Goal: Task Accomplishment & Management: Manage account settings

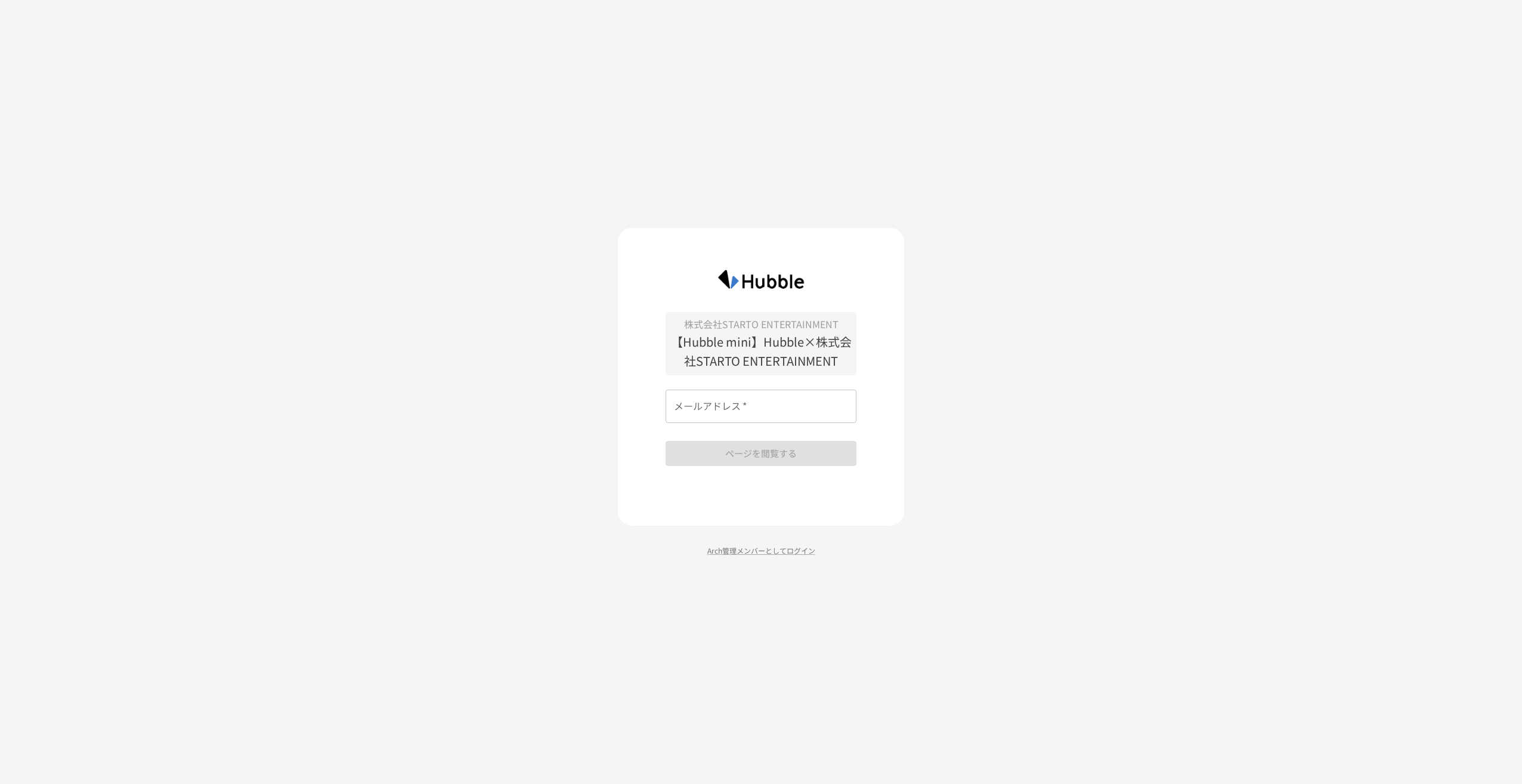
click at [797, 414] on input "メールアドレス   *" at bounding box center [761, 406] width 191 height 34
type input "**********"
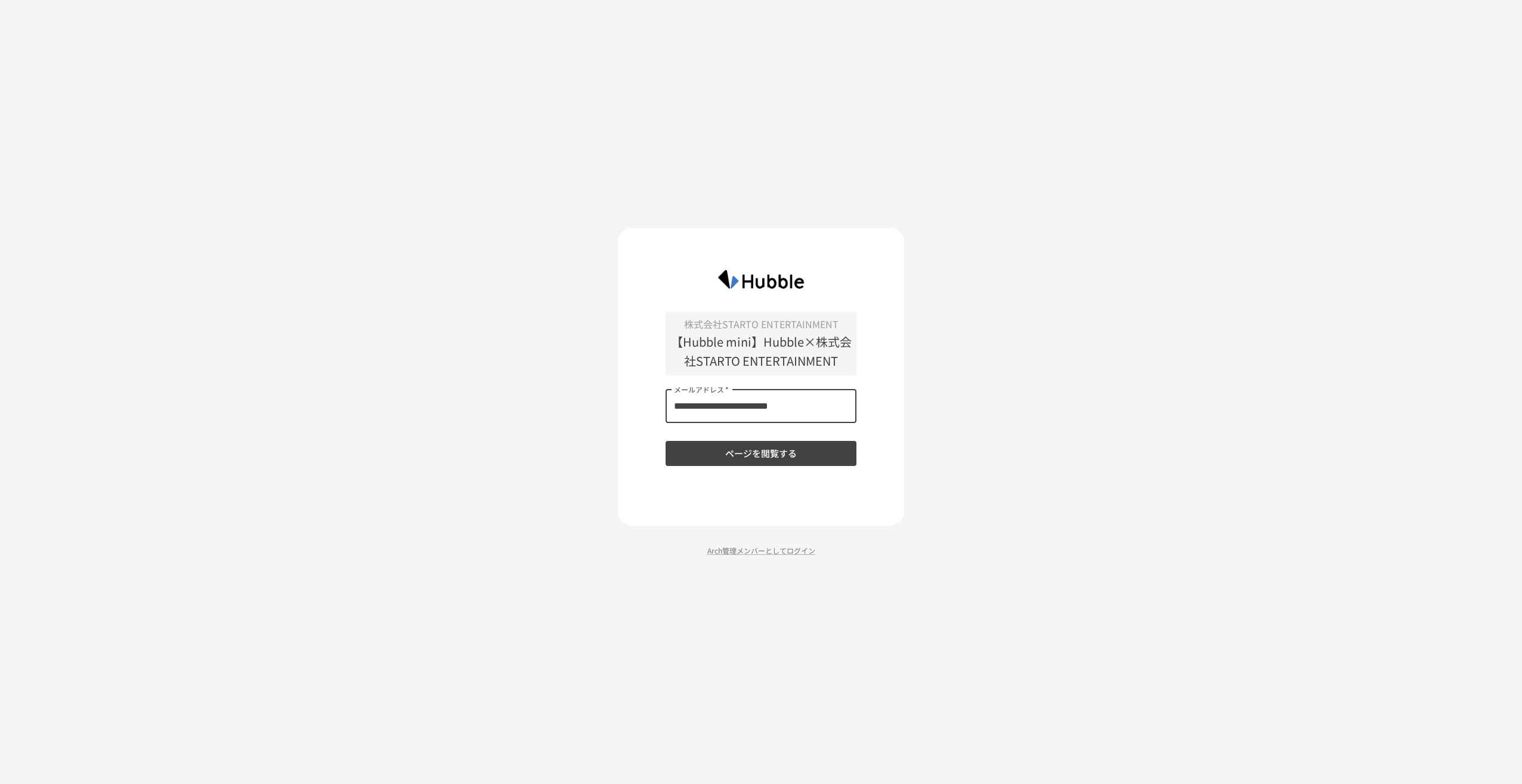
click at [772, 461] on button "ページを閲覧する" at bounding box center [761, 453] width 191 height 25
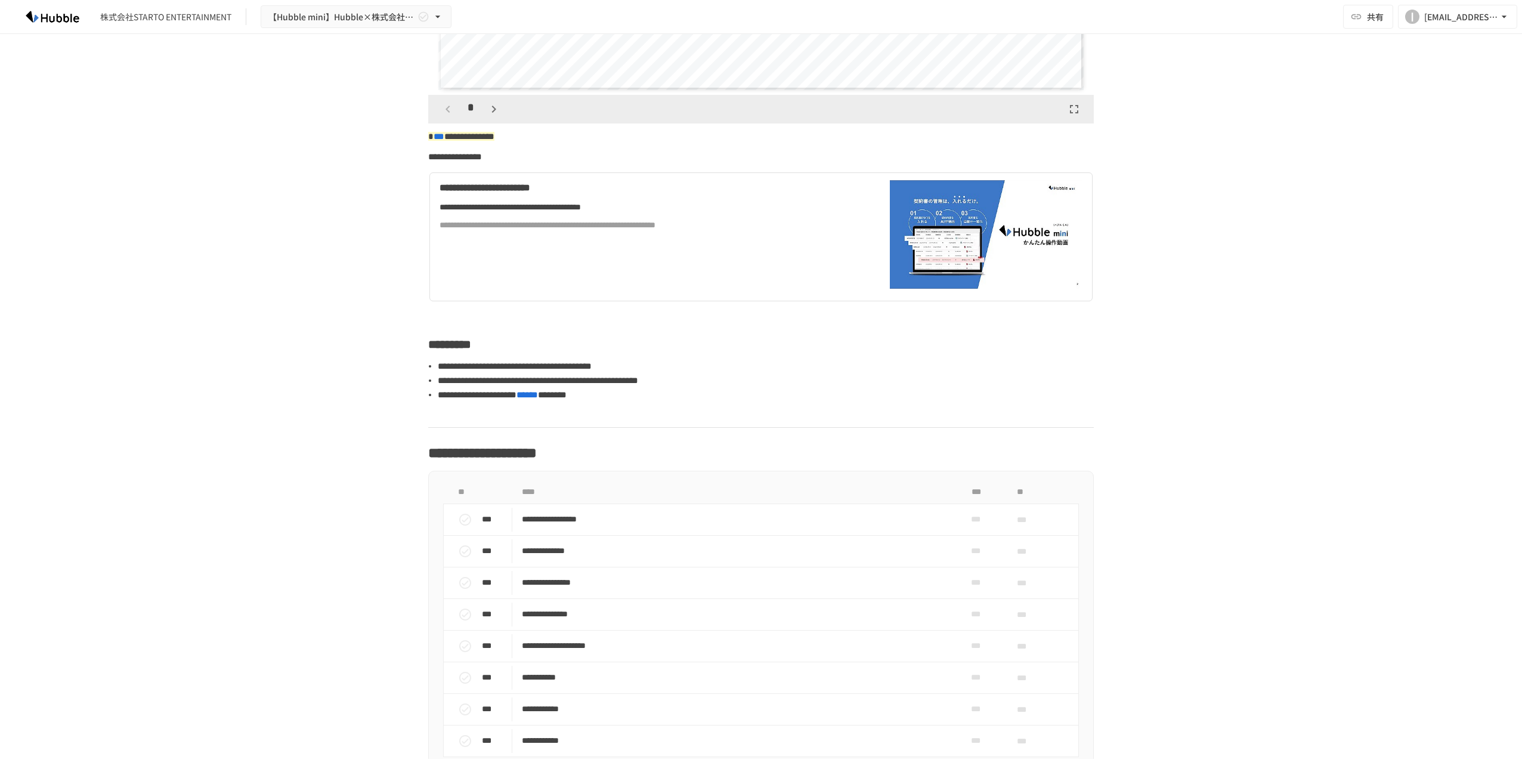
scroll to position [477, 0]
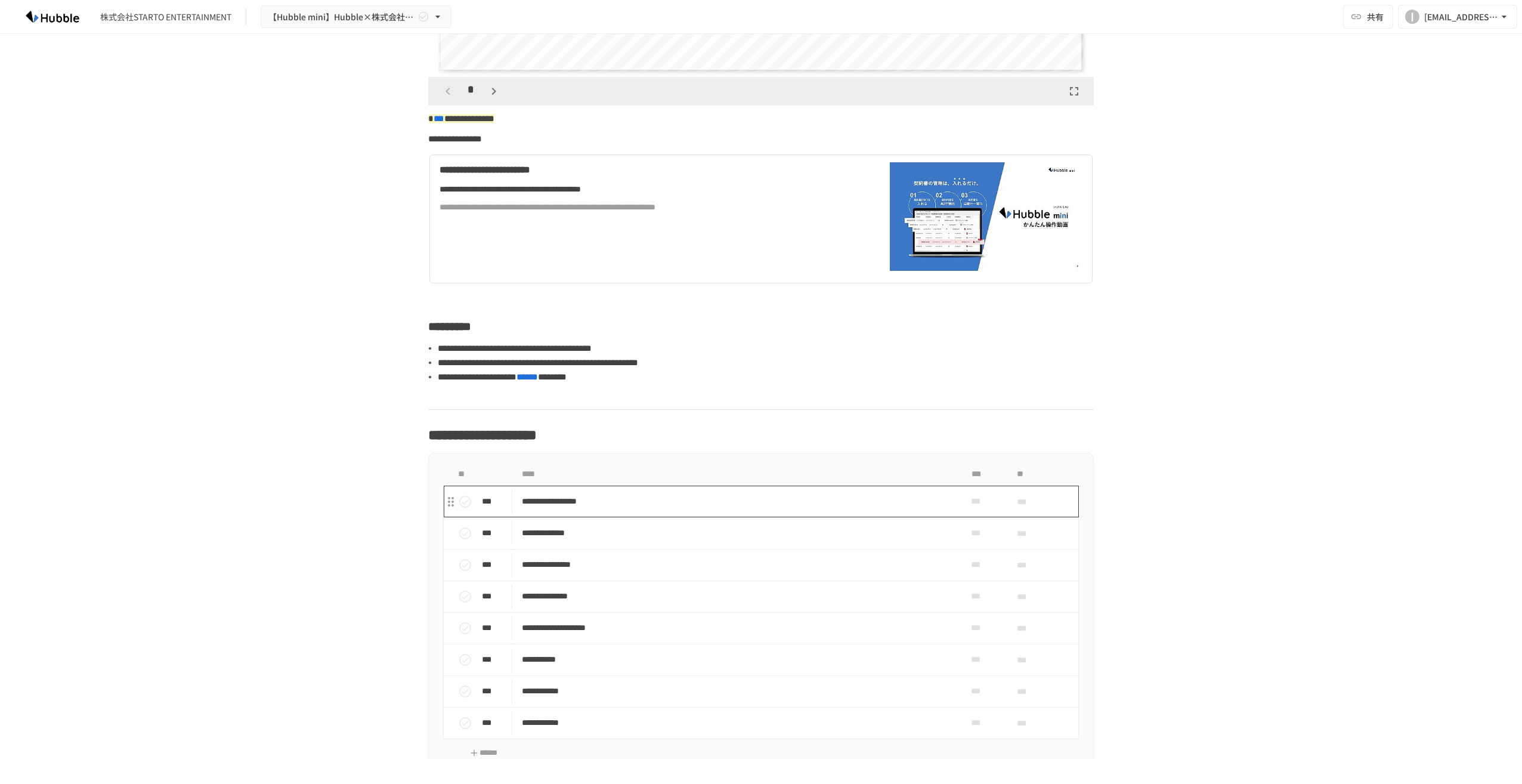
click at [609, 506] on p "**********" at bounding box center [736, 501] width 428 height 15
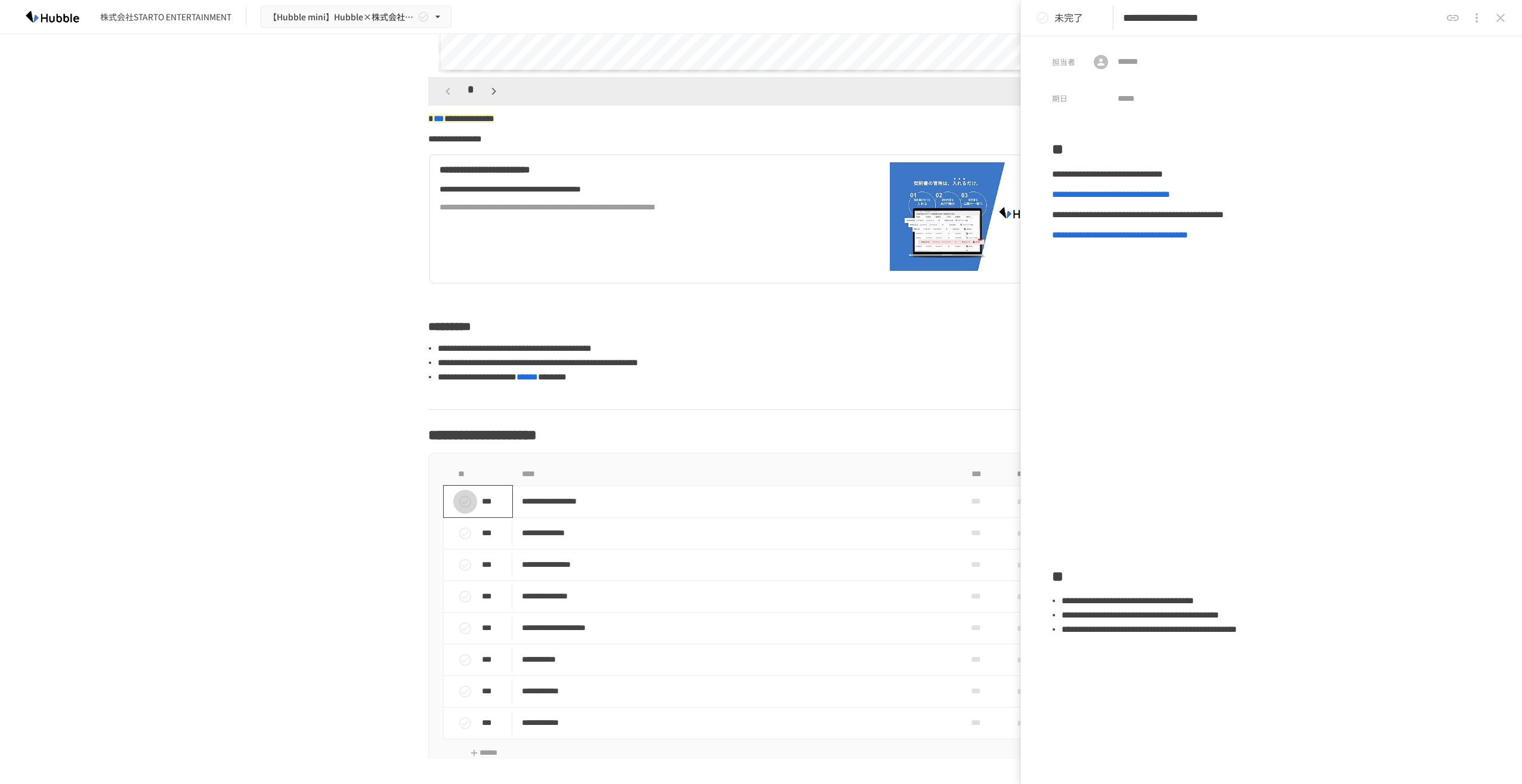
click at [459, 501] on icon "status" at bounding box center [465, 501] width 12 height 12
click at [458, 536] on icon "status" at bounding box center [465, 533] width 14 height 14
click at [461, 562] on icon "status" at bounding box center [465, 565] width 14 height 14
click at [461, 597] on icon "status" at bounding box center [465, 596] width 12 height 12
click at [464, 628] on icon "status" at bounding box center [465, 628] width 14 height 14
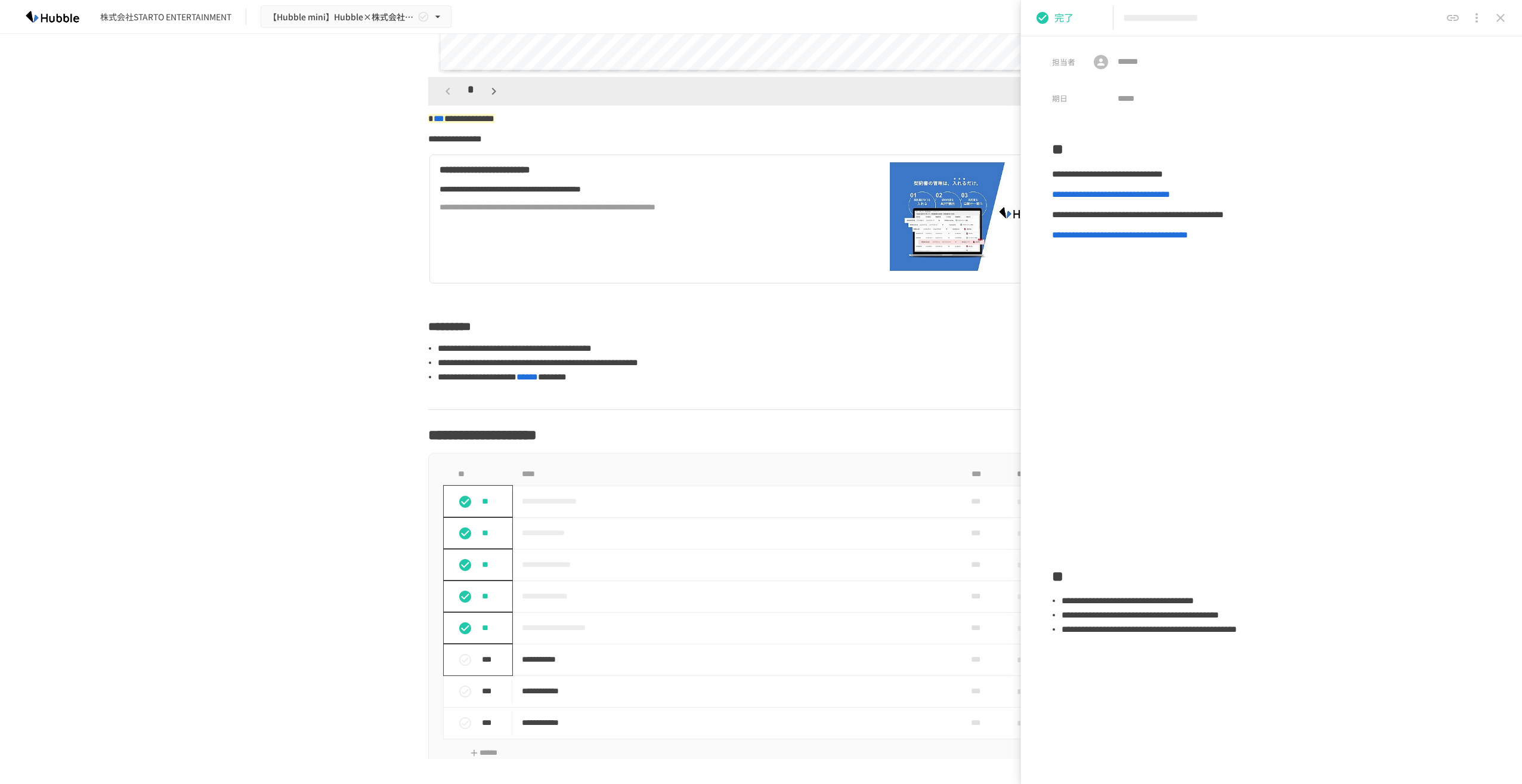
click at [464, 659] on icon "status" at bounding box center [465, 659] width 14 height 14
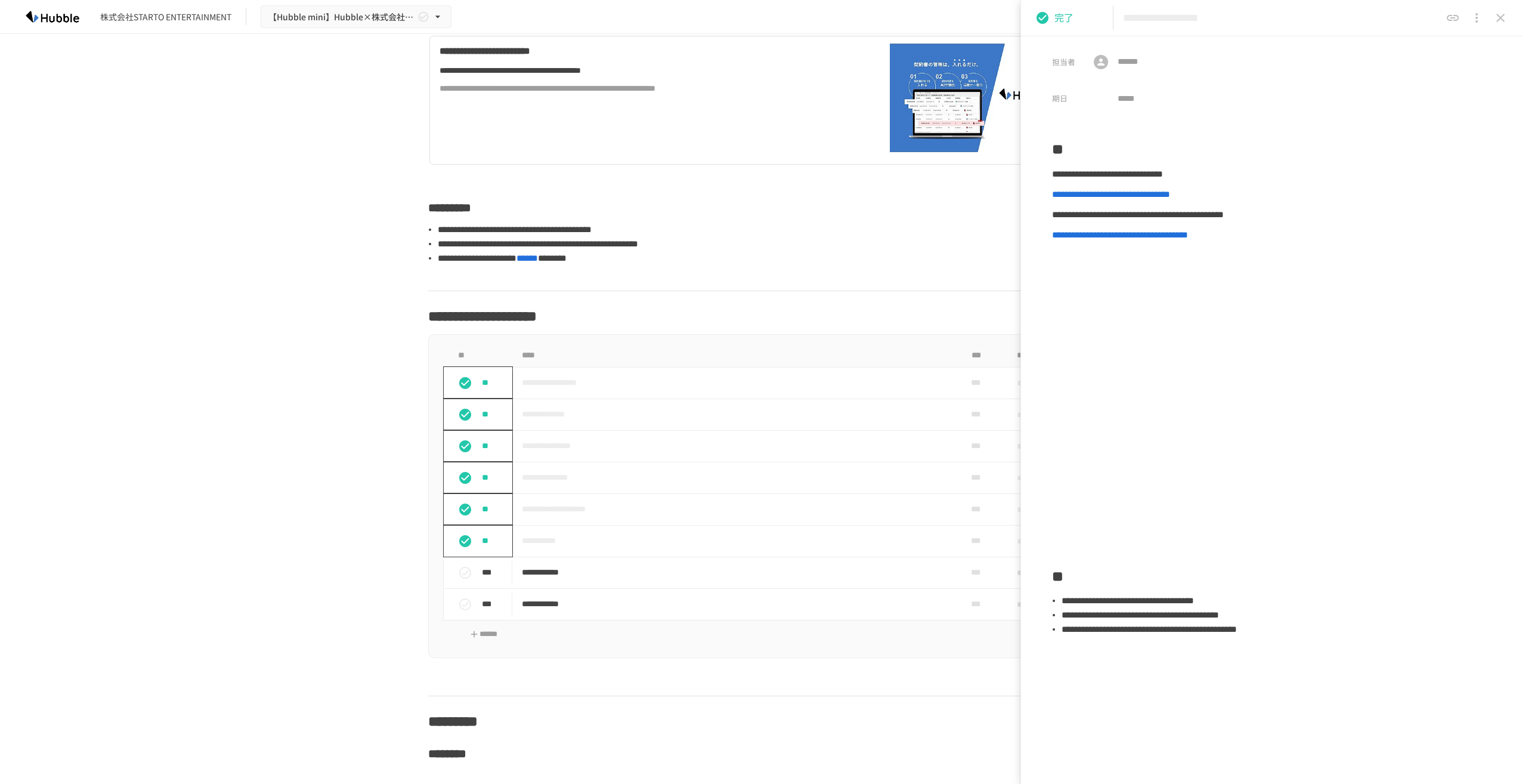
scroll to position [597, 0]
click at [459, 574] on icon "status" at bounding box center [465, 572] width 12 height 12
click at [463, 602] on icon "status" at bounding box center [465, 604] width 14 height 14
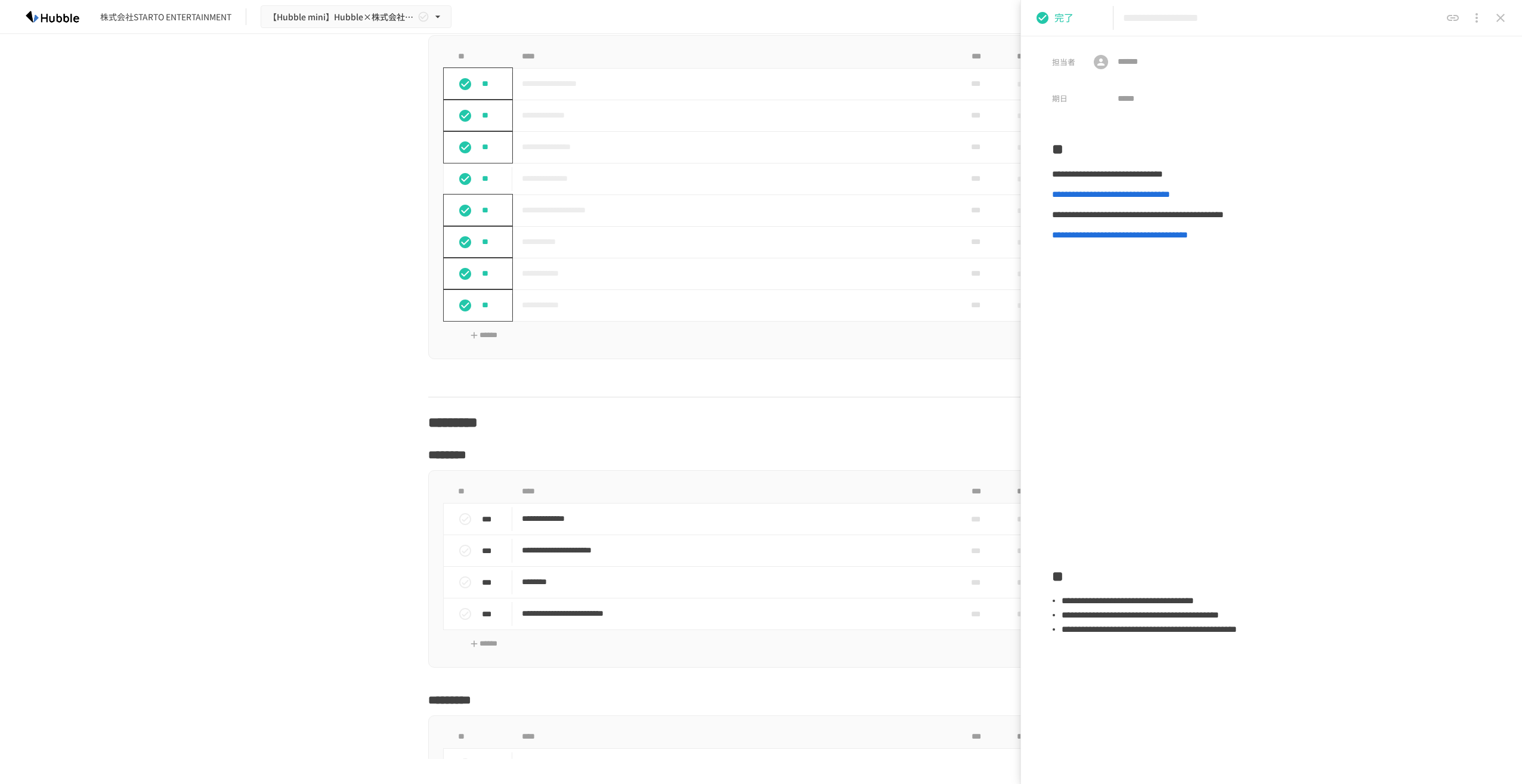
scroll to position [1133, 0]
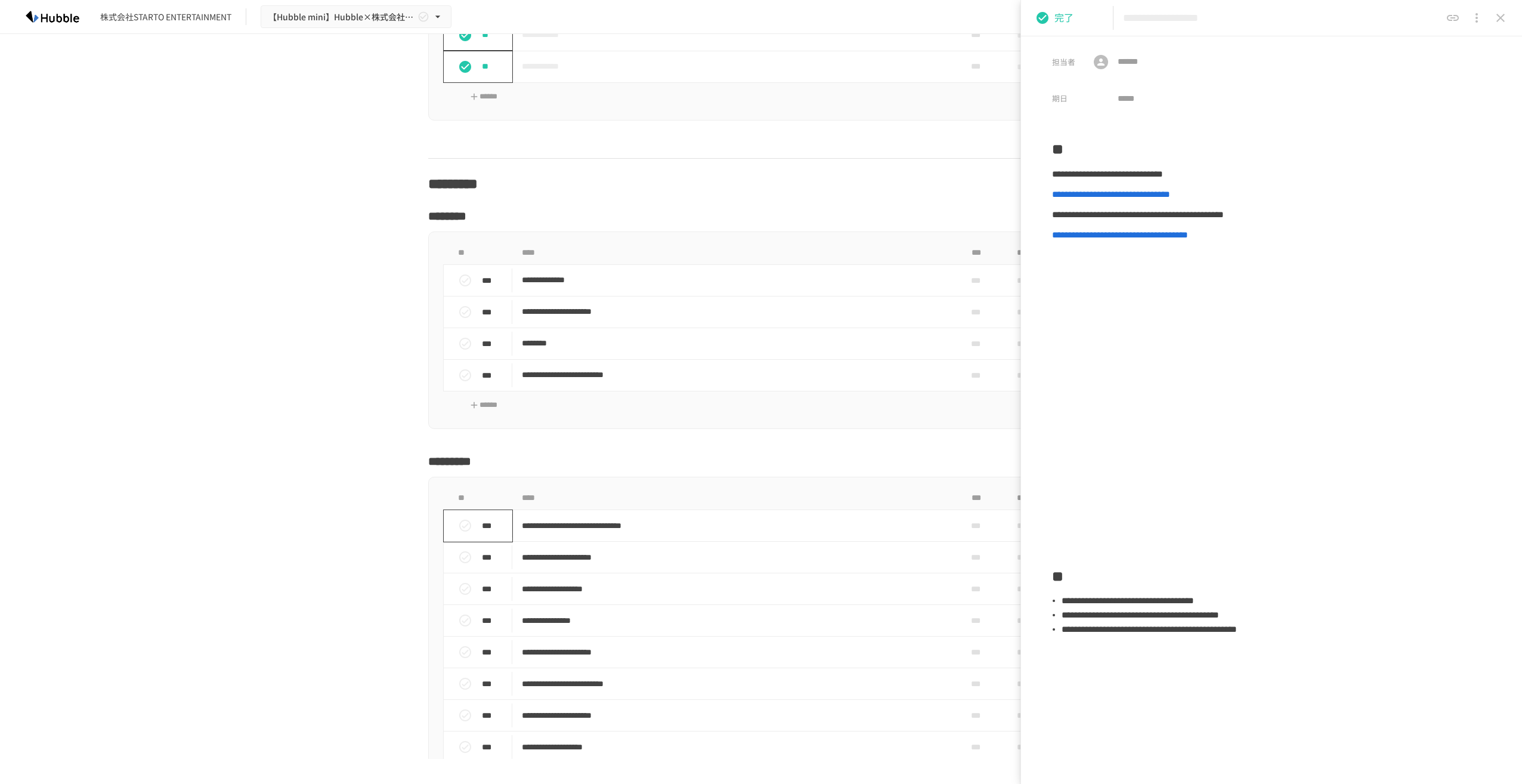
click at [463, 525] on icon "status" at bounding box center [465, 526] width 14 height 14
click at [464, 526] on icon "status" at bounding box center [465, 525] width 12 height 12
click at [461, 523] on icon "status" at bounding box center [465, 526] width 14 height 14
click at [461, 551] on icon "status" at bounding box center [465, 557] width 12 height 12
click at [461, 587] on icon "status" at bounding box center [465, 589] width 14 height 14
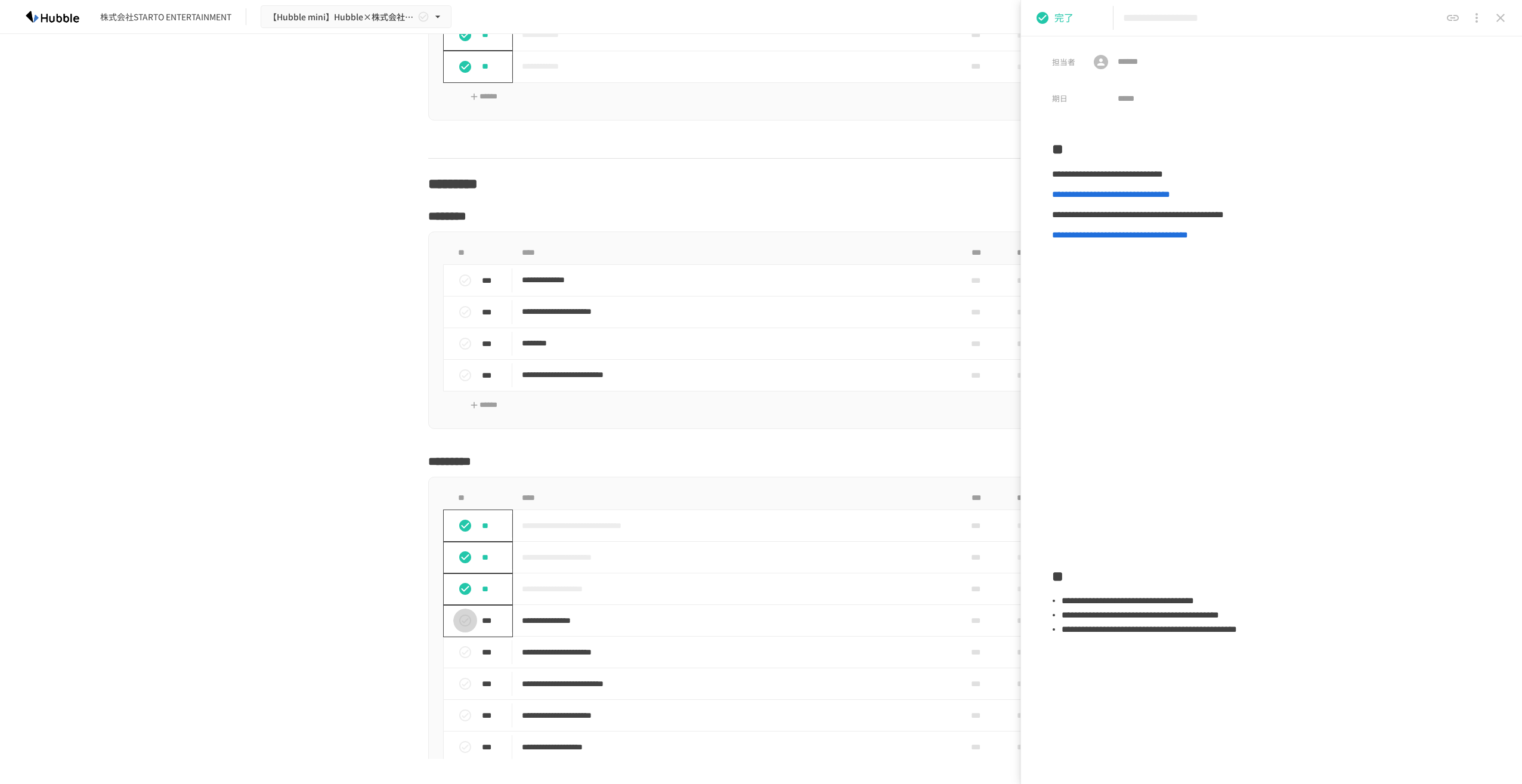
click at [461, 616] on icon "status" at bounding box center [465, 620] width 14 height 14
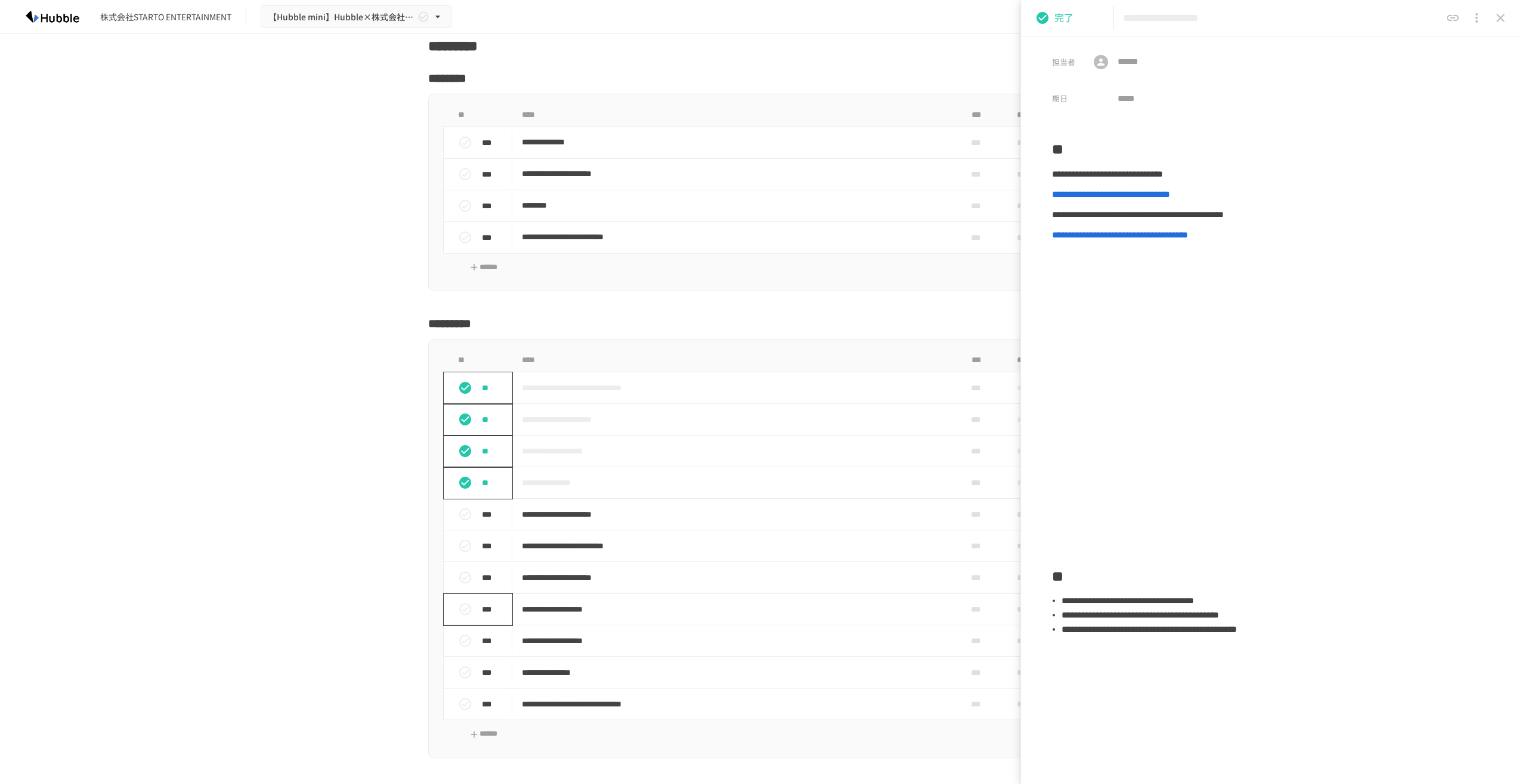
scroll to position [1312, 0]
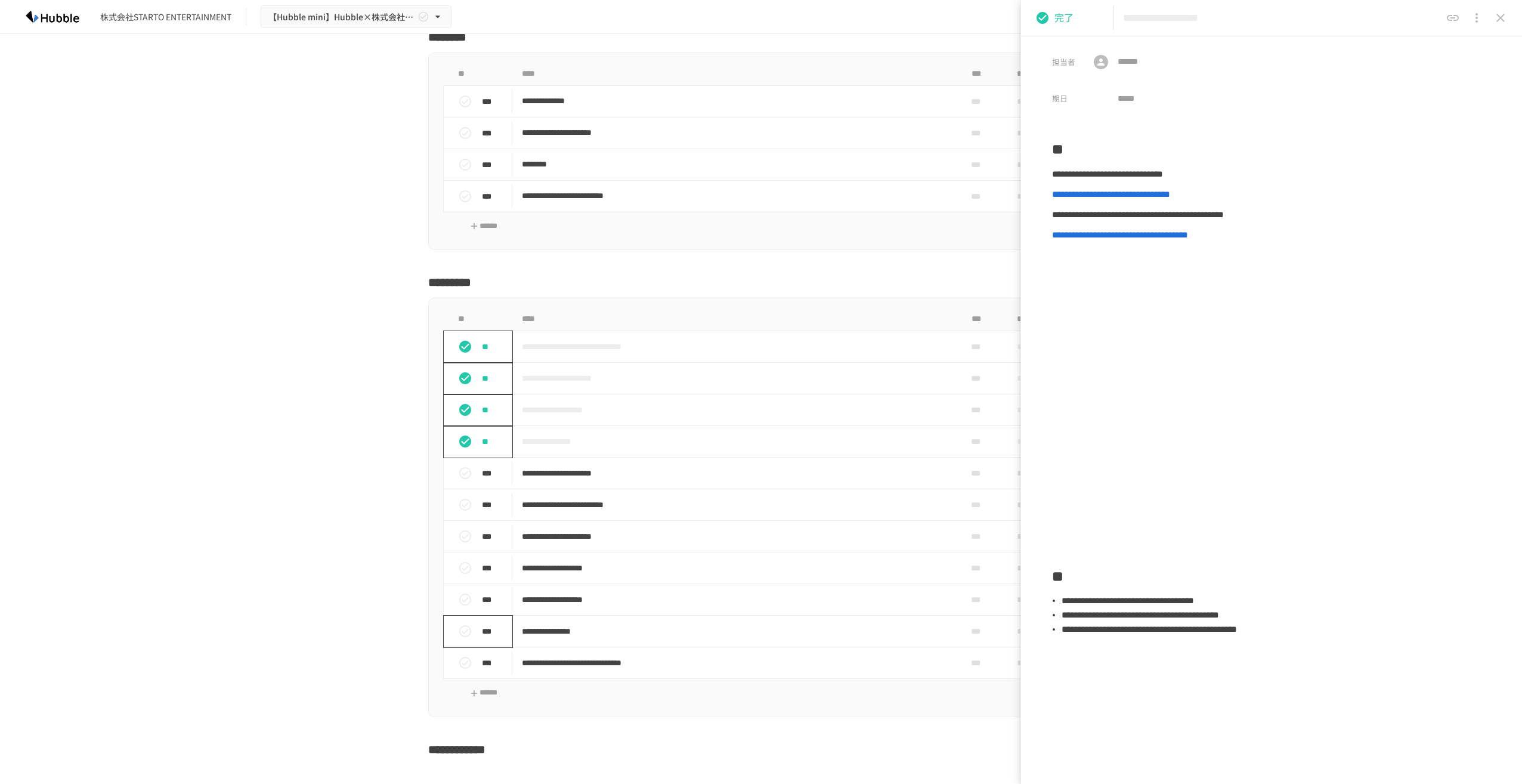
click at [467, 638] on button "status" at bounding box center [465, 630] width 23 height 23
click at [465, 662] on icon "status" at bounding box center [465, 663] width 14 height 14
click at [465, 662] on icon "status" at bounding box center [465, 662] width 12 height 12
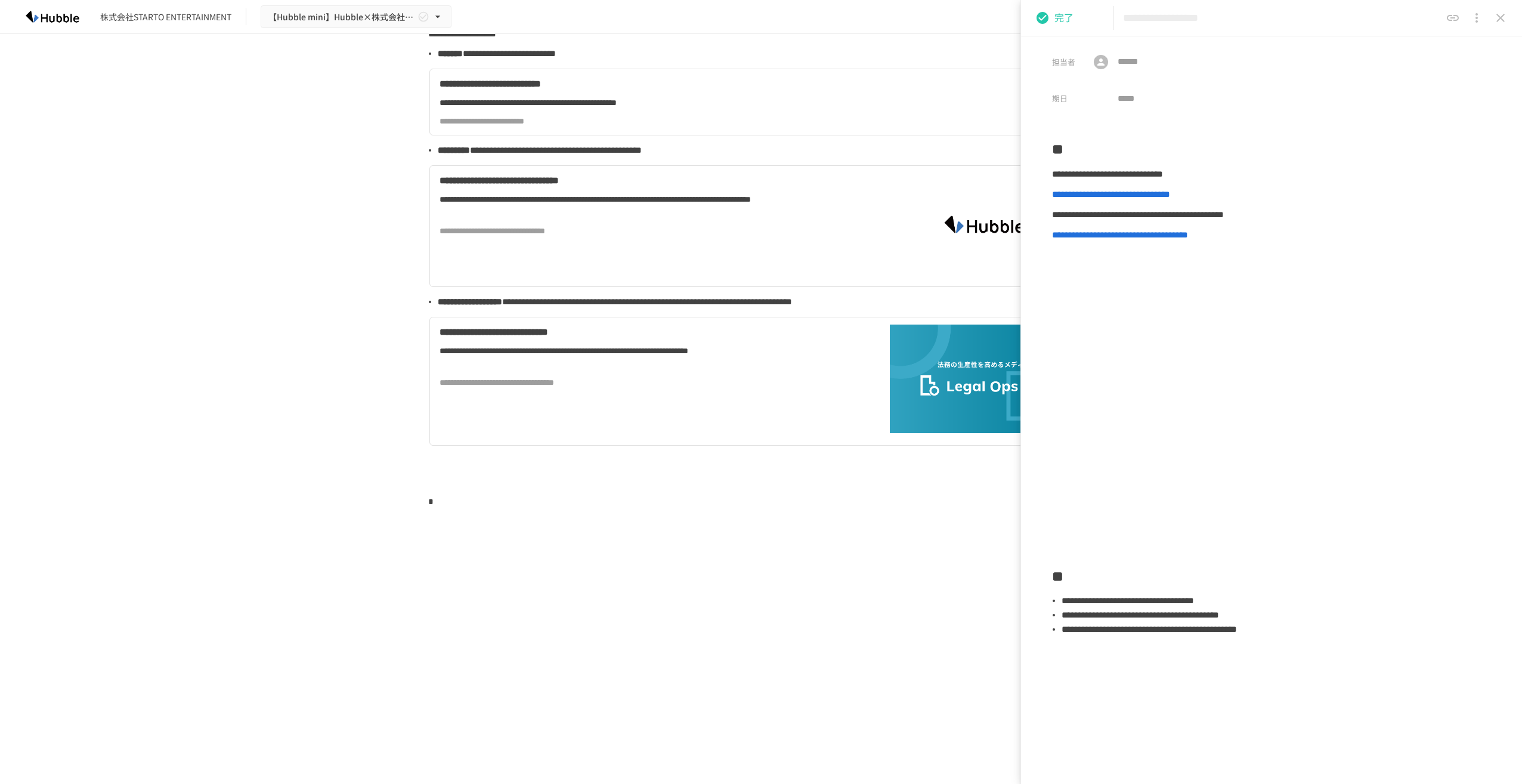
scroll to position [2684, 0]
